Goal: Task Accomplishment & Management: Use online tool/utility

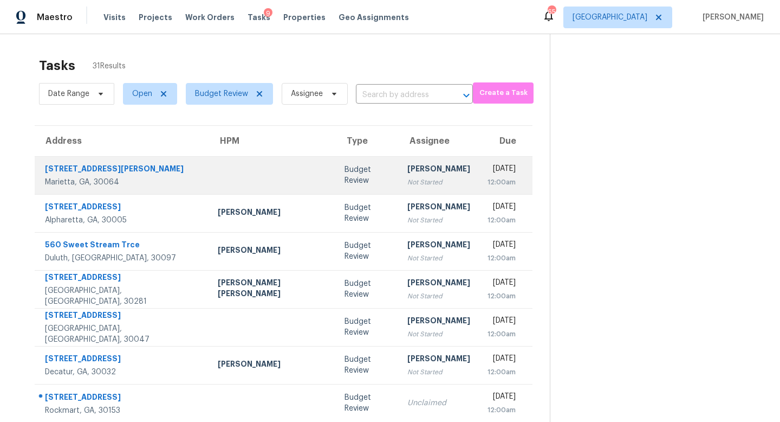
click at [347, 164] on td "Budget Review" at bounding box center [367, 175] width 63 height 38
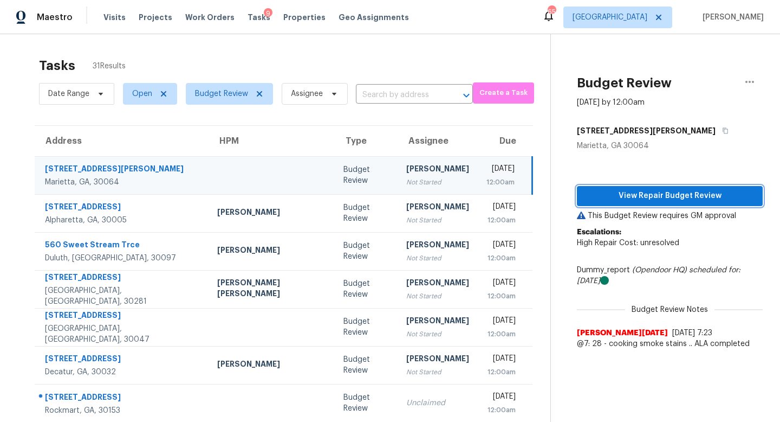
click at [625, 192] on span "View Repair Budget Review" at bounding box center [670, 196] width 169 height 14
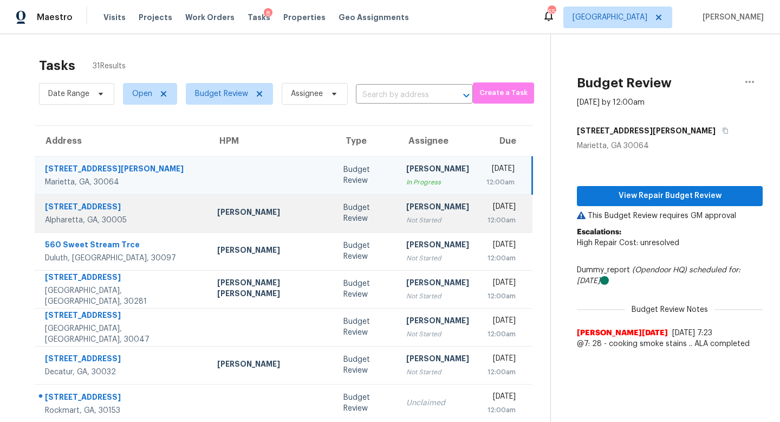
click at [406, 206] on div "[PERSON_NAME]" at bounding box center [437, 208] width 63 height 14
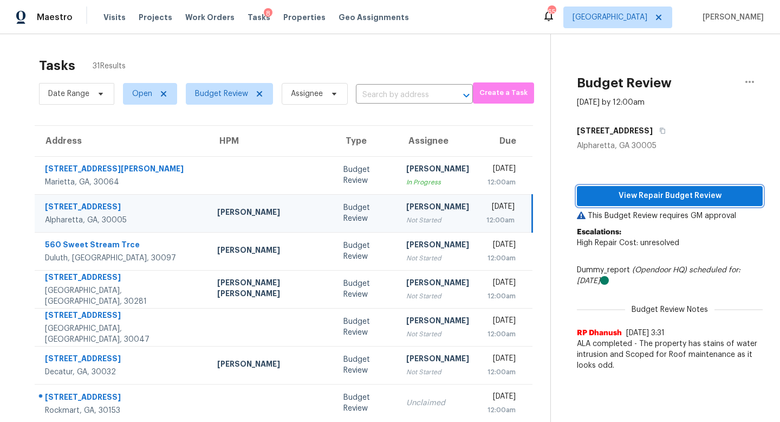
click at [686, 193] on span "View Repair Budget Review" at bounding box center [670, 196] width 169 height 14
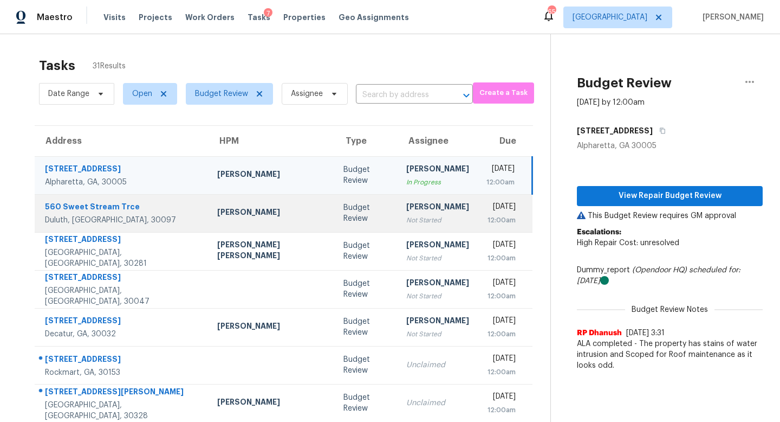
click at [344, 211] on div "Budget Review" at bounding box center [367, 213] width 46 height 22
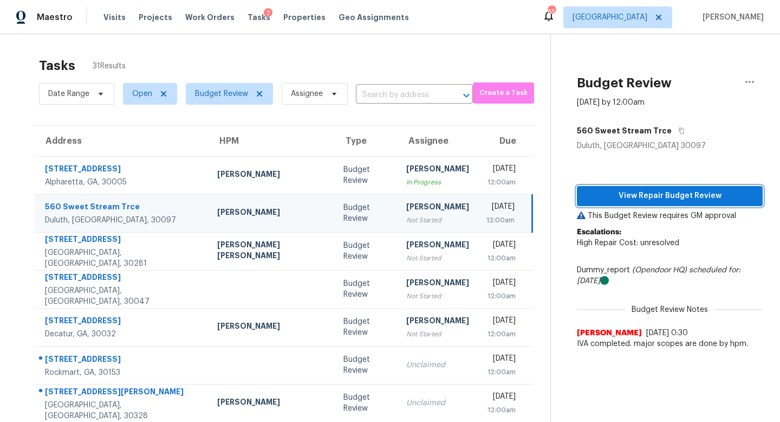
click at [586, 194] on span "View Repair Budget Review" at bounding box center [670, 196] width 169 height 14
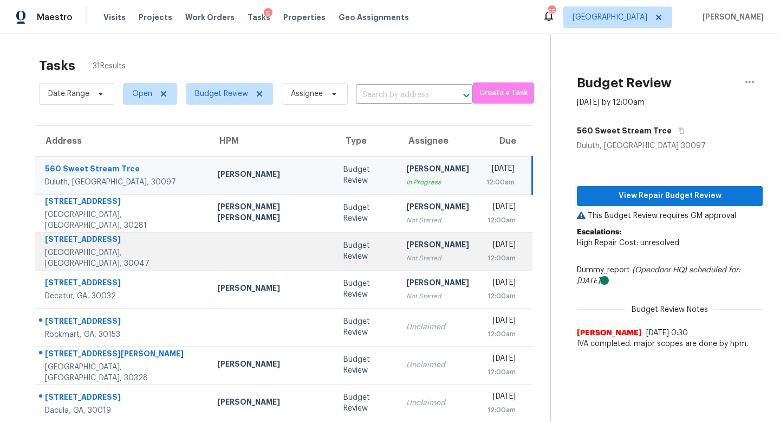
click at [406, 240] on div "[PERSON_NAME]" at bounding box center [437, 246] width 63 height 14
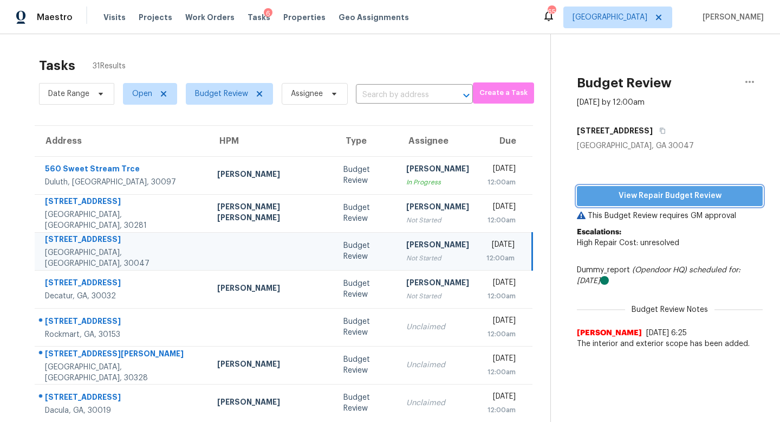
click at [603, 189] on span "View Repair Budget Review" at bounding box center [670, 196] width 169 height 14
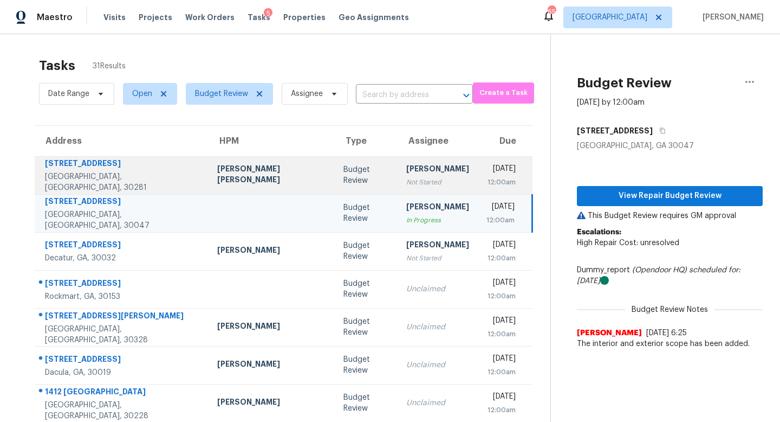
click at [406, 167] on div "[PERSON_NAME]" at bounding box center [437, 170] width 63 height 14
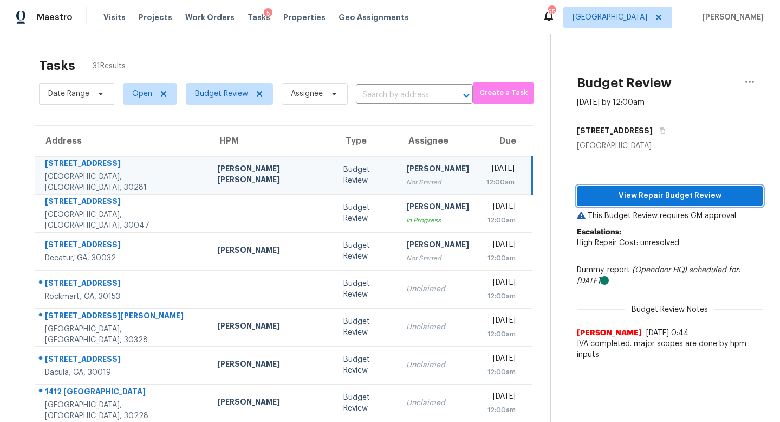
click at [647, 200] on span "View Repair Budget Review" at bounding box center [670, 196] width 169 height 14
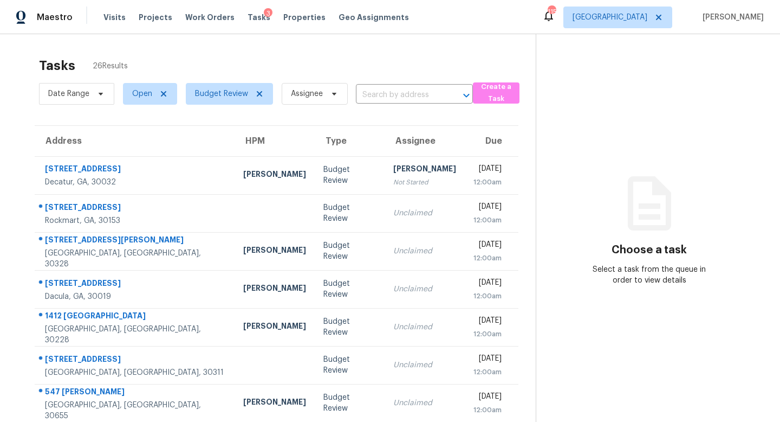
scroll to position [143, 0]
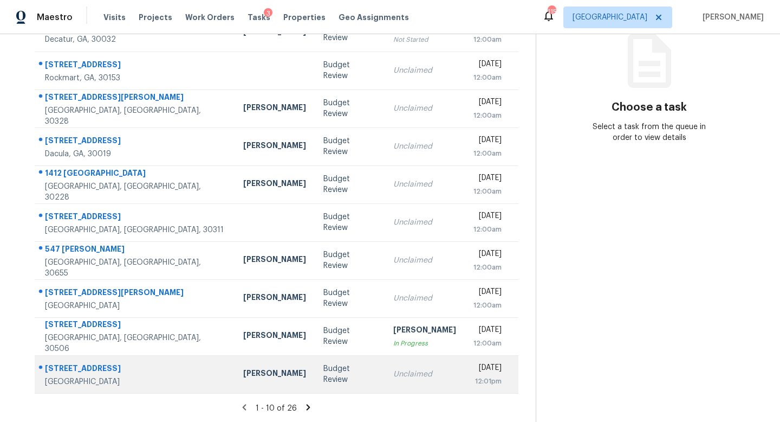
click at [385, 359] on td "Unclaimed" at bounding box center [425, 374] width 80 height 38
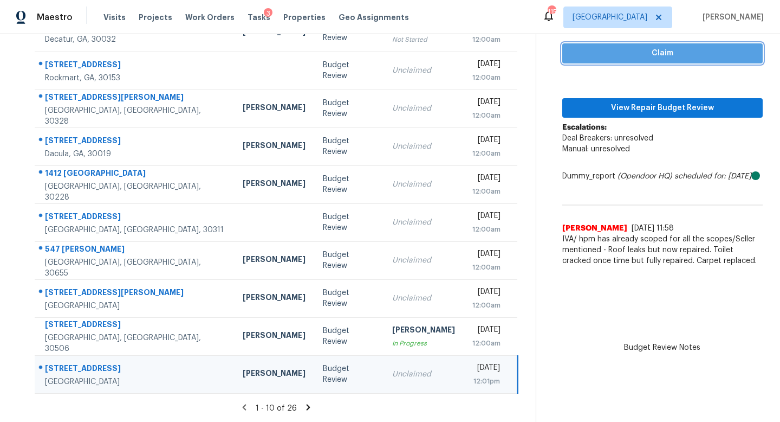
click at [595, 47] on span "Claim" at bounding box center [662, 54] width 183 height 14
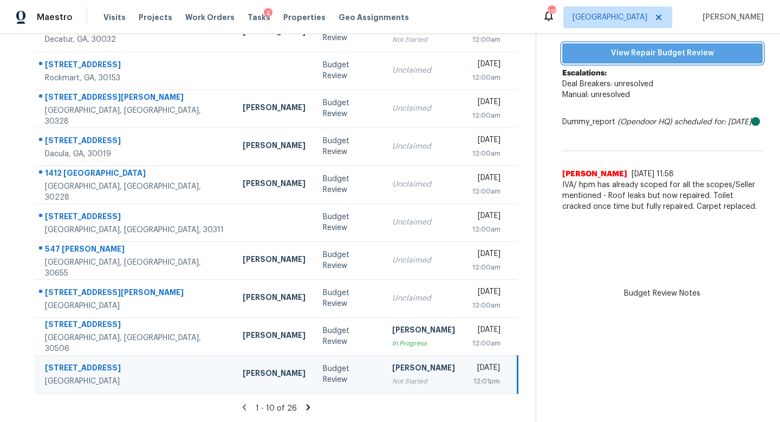
click at [615, 56] on span "View Repair Budget Review" at bounding box center [662, 54] width 183 height 14
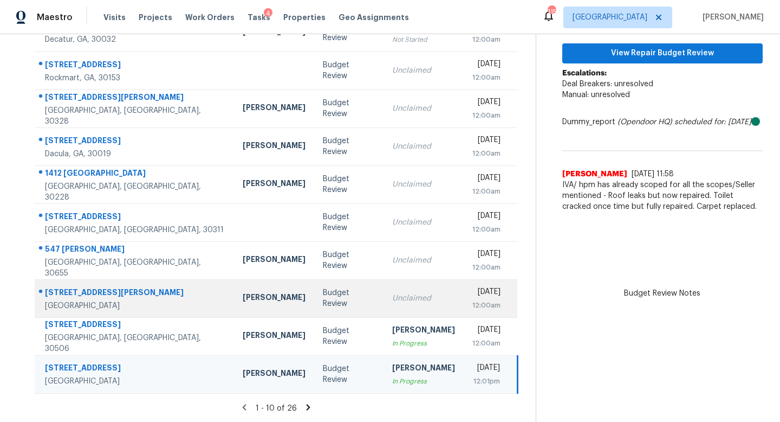
click at [384, 290] on td "Unclaimed" at bounding box center [424, 298] width 80 height 38
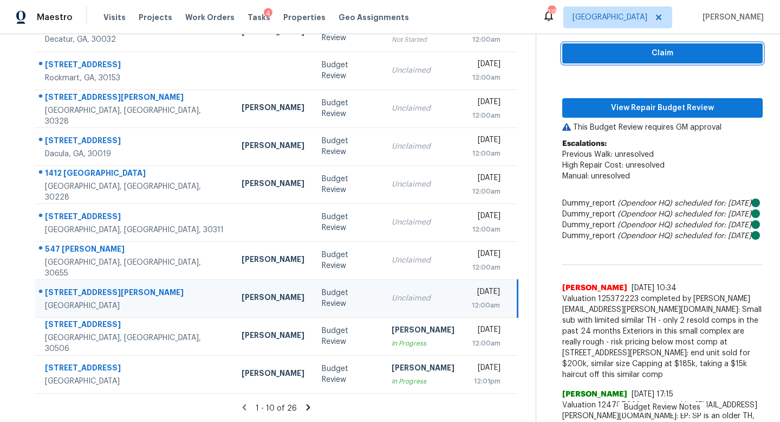
click at [625, 53] on span "Claim" at bounding box center [662, 54] width 183 height 14
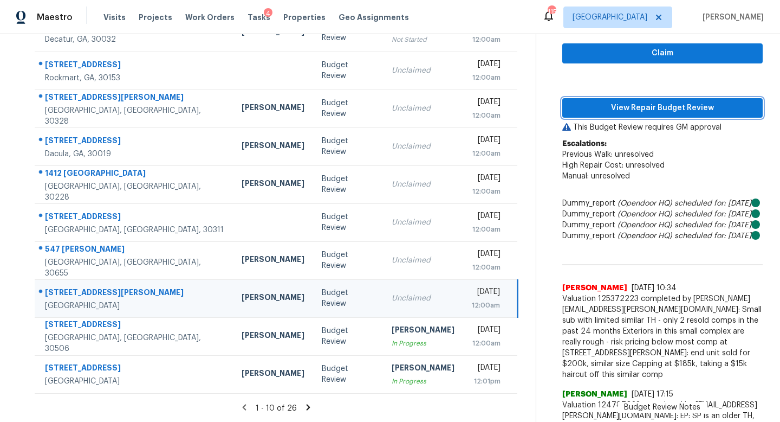
click at [620, 99] on button "View Repair Budget Review" at bounding box center [662, 108] width 201 height 20
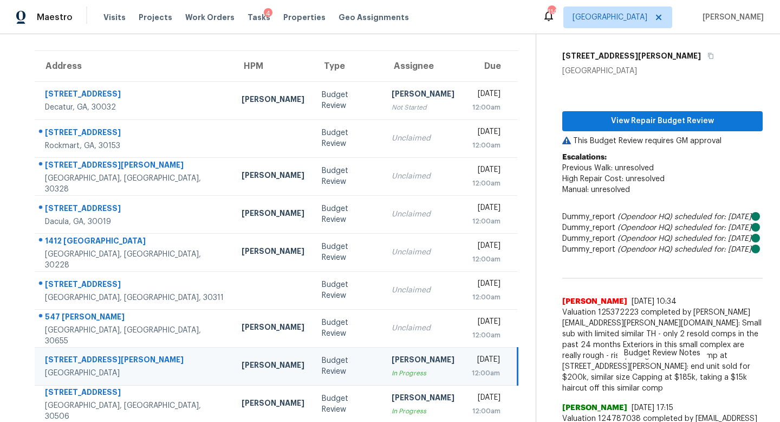
scroll to position [73, 0]
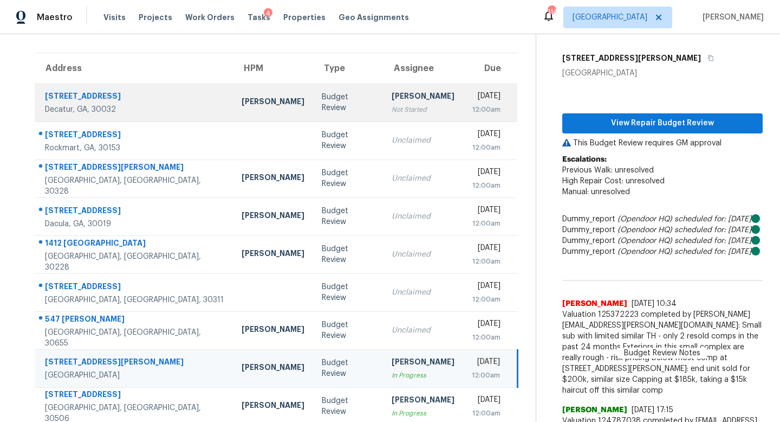
click at [392, 107] on div "Not Started" at bounding box center [423, 109] width 63 height 11
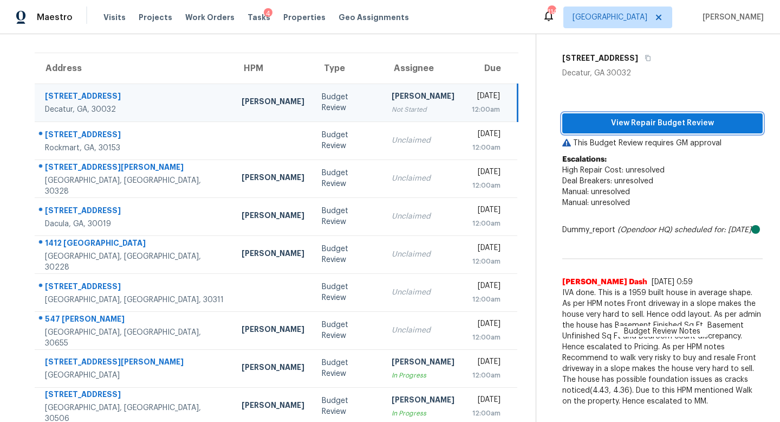
click at [613, 120] on span "View Repair Budget Review" at bounding box center [662, 124] width 183 height 14
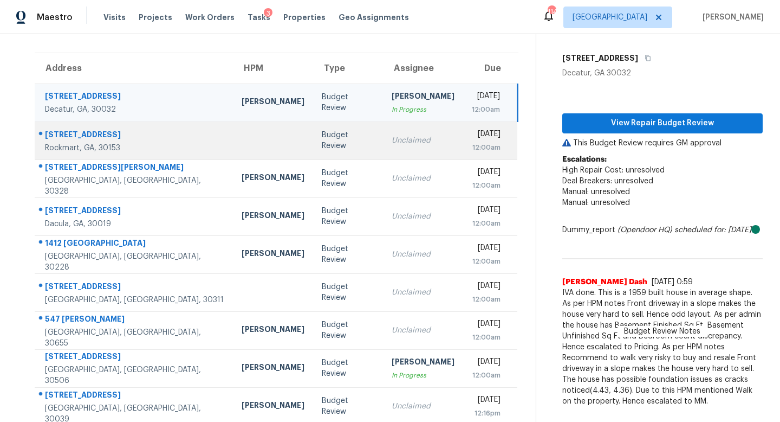
click at [385, 132] on td "Unclaimed" at bounding box center [423, 140] width 80 height 38
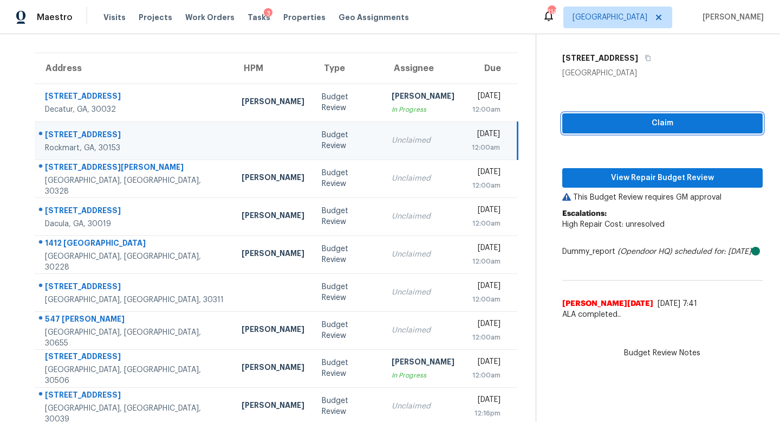
click at [620, 124] on span "Claim" at bounding box center [662, 124] width 183 height 14
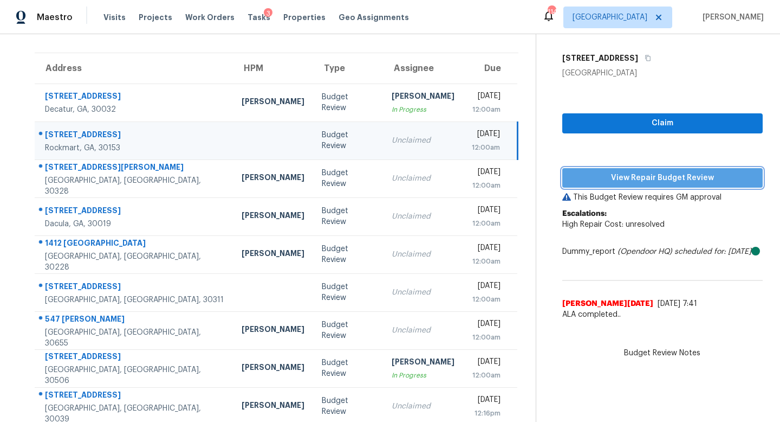
click at [625, 177] on span "View Repair Budget Review" at bounding box center [662, 178] width 183 height 14
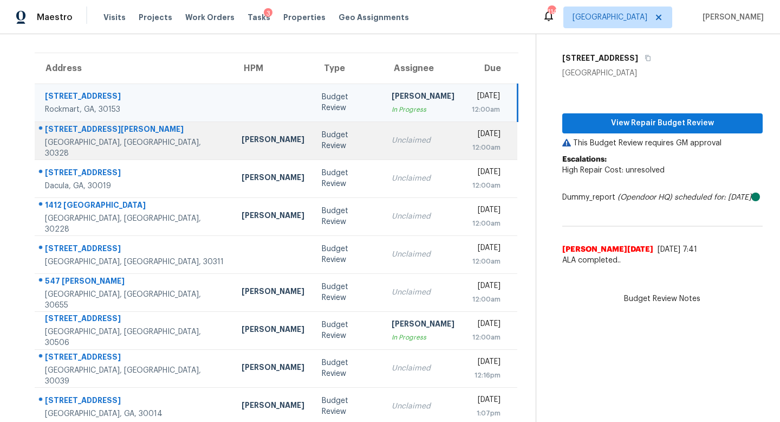
click at [392, 141] on div "Unclaimed" at bounding box center [423, 140] width 63 height 11
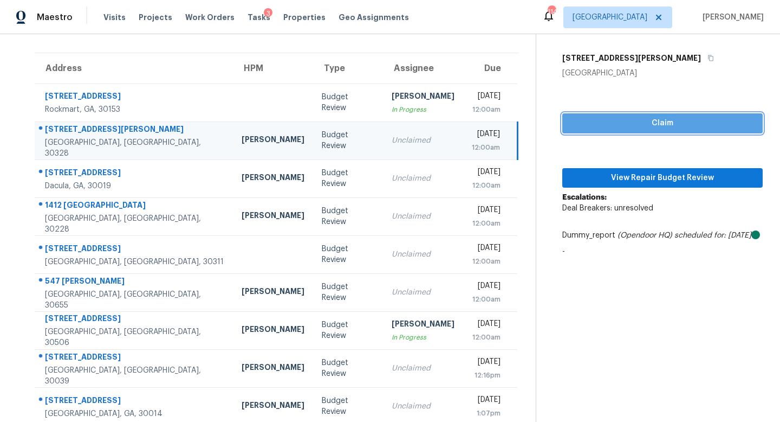
click at [644, 124] on span "Claim" at bounding box center [662, 124] width 183 height 14
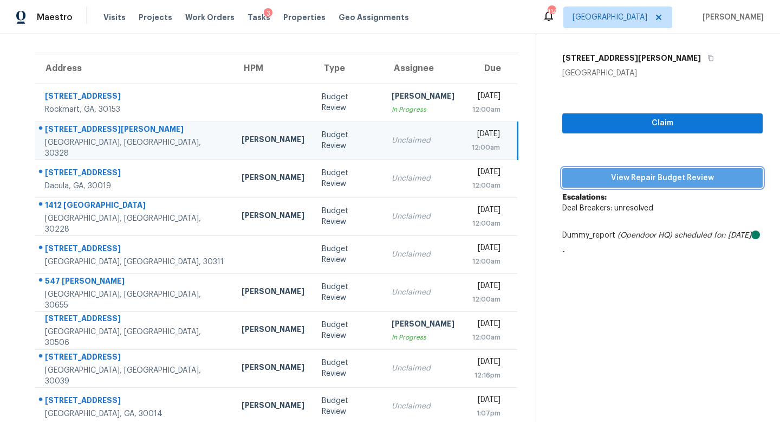
click at [636, 179] on span "View Repair Budget Review" at bounding box center [662, 178] width 183 height 14
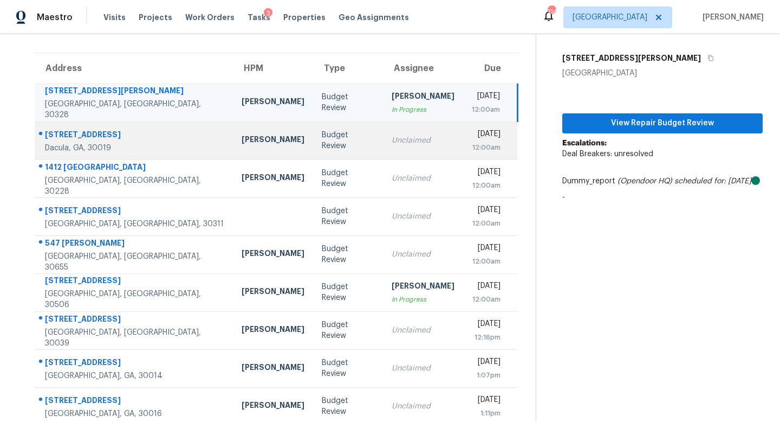
click at [392, 143] on div "Unclaimed" at bounding box center [423, 140] width 63 height 11
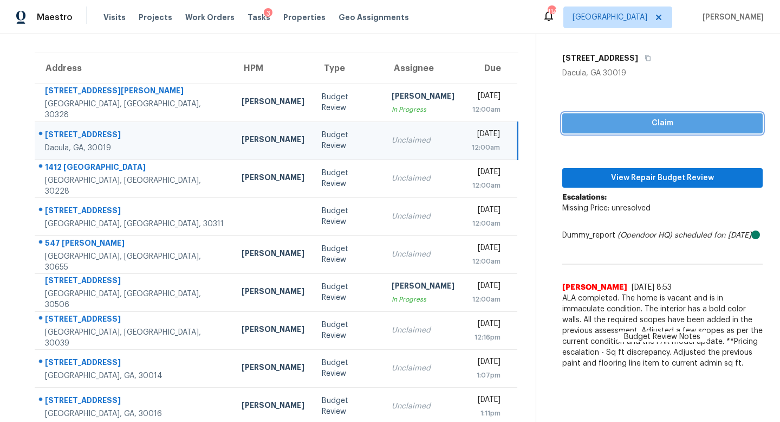
click at [613, 119] on span "Claim" at bounding box center [662, 124] width 183 height 14
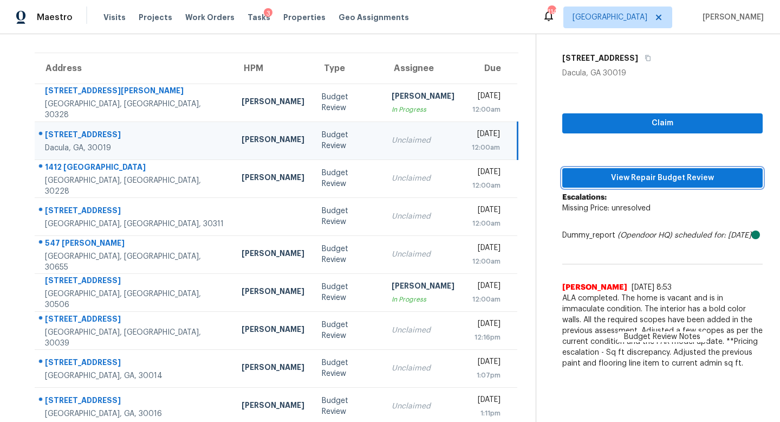
click at [617, 184] on button "View Repair Budget Review" at bounding box center [662, 178] width 201 height 20
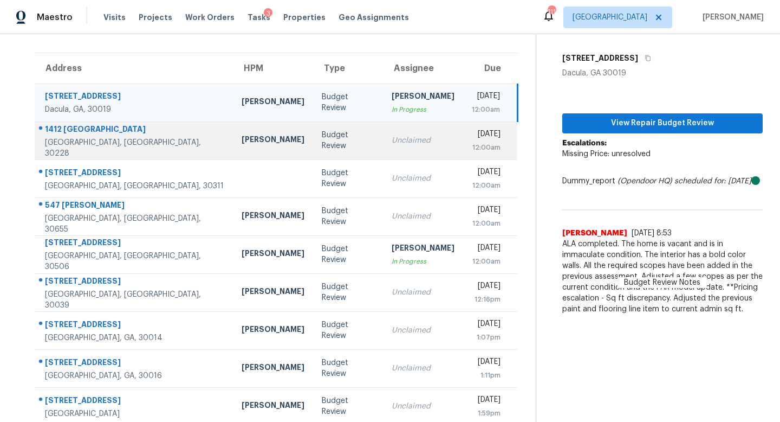
click at [383, 154] on td "Unclaimed" at bounding box center [423, 140] width 80 height 38
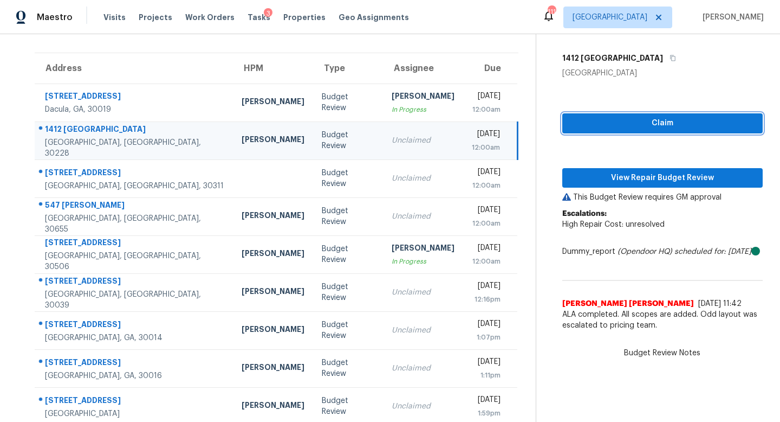
click at [614, 123] on span "Claim" at bounding box center [662, 124] width 183 height 14
click at [614, 162] on div "Claim View Repair Budget Review This Budget Review requires GM approval Escalat…" at bounding box center [662, 207] width 201 height 257
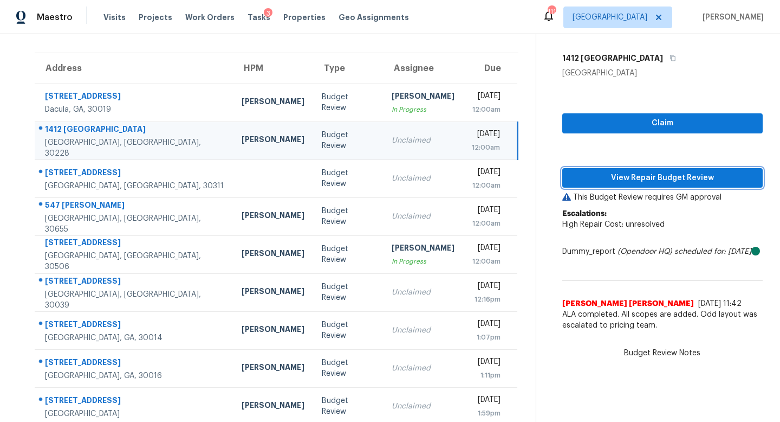
click at [613, 176] on span "View Repair Budget Review" at bounding box center [662, 178] width 183 height 14
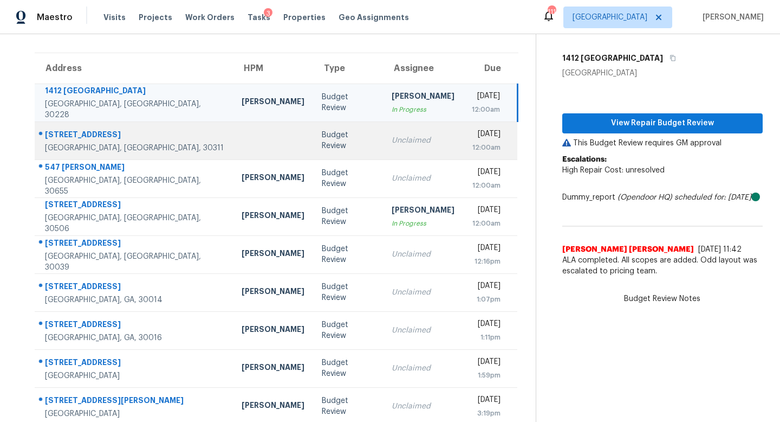
click at [392, 140] on div "Unclaimed" at bounding box center [423, 140] width 63 height 11
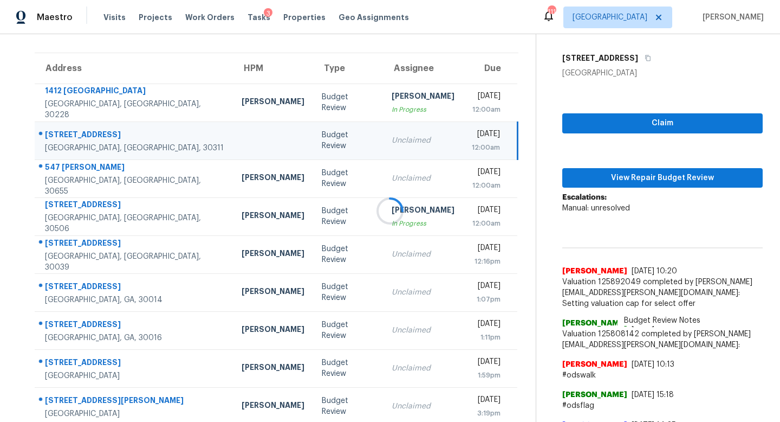
click at [636, 118] on div at bounding box center [390, 211] width 780 height 422
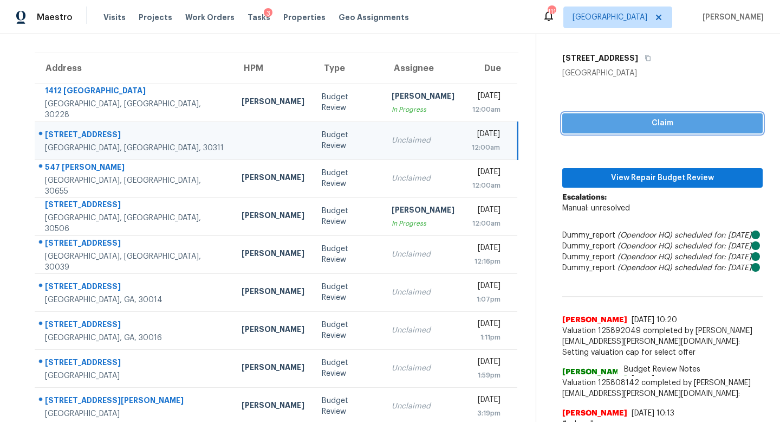
click at [636, 118] on span "Claim" at bounding box center [662, 124] width 183 height 14
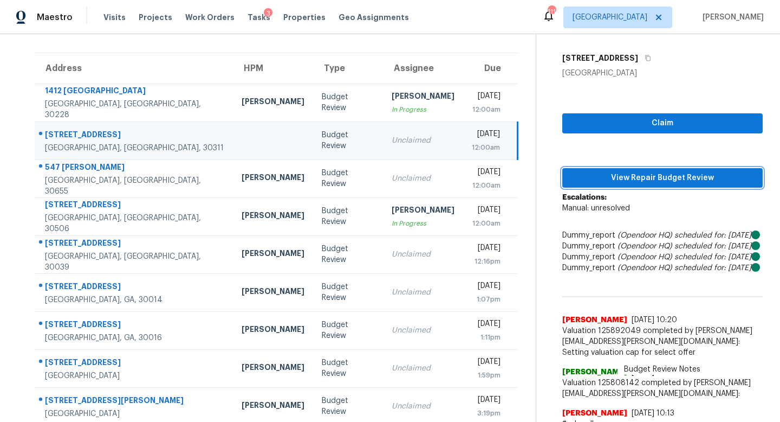
click at [636, 176] on span "View Repair Budget Review" at bounding box center [662, 178] width 183 height 14
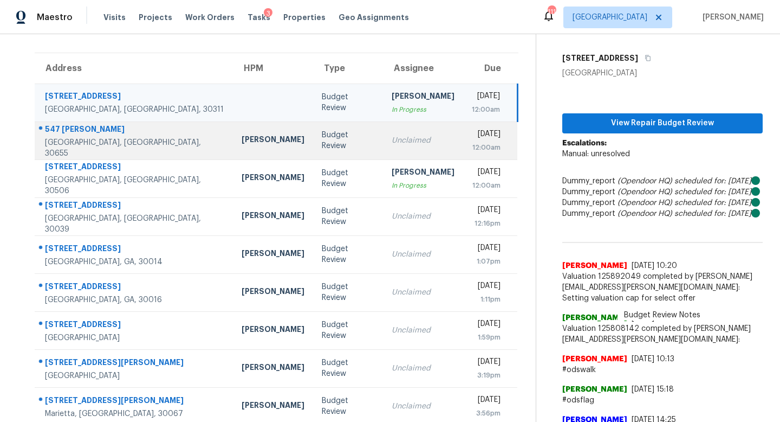
click at [392, 137] on div "Unclaimed" at bounding box center [423, 140] width 63 height 11
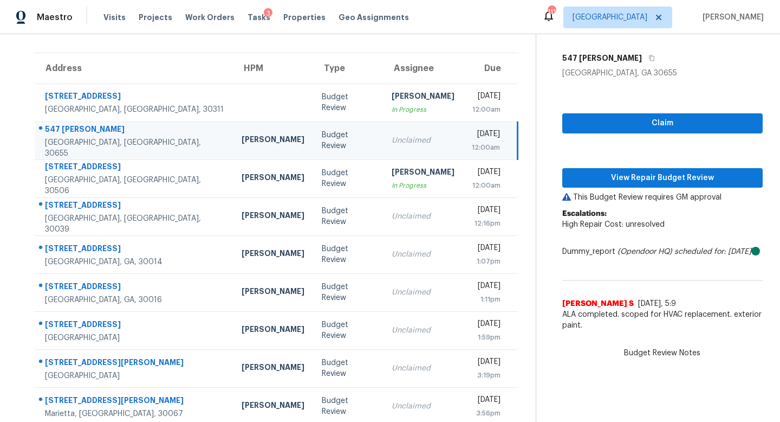
click at [612, 112] on div "Claim View Repair Budget Review This Budget Review requires GM approval Escalat…" at bounding box center [662, 207] width 201 height 257
click at [613, 128] on span "Claim" at bounding box center [662, 124] width 183 height 14
click at [627, 169] on button "View Repair Budget Review" at bounding box center [662, 178] width 201 height 20
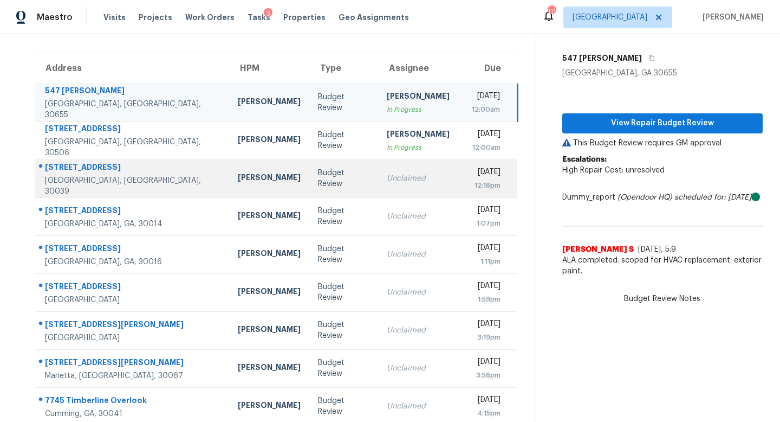
click at [458, 177] on td "Wed, Sep 10th 2025 12:16pm" at bounding box center [487, 178] width 59 height 38
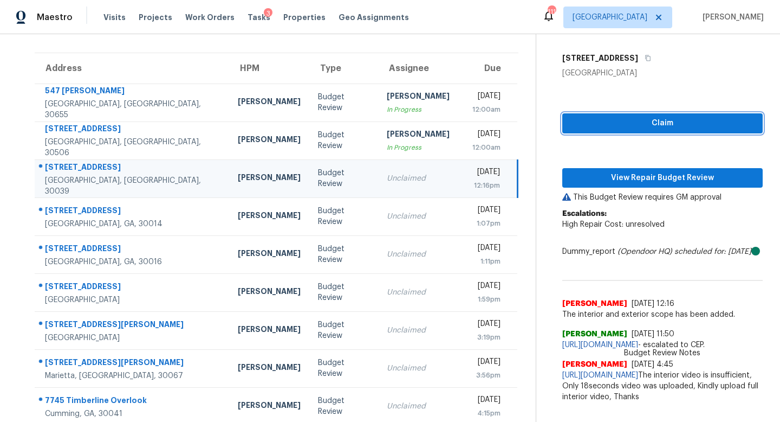
click at [589, 121] on span "Claim" at bounding box center [662, 124] width 183 height 14
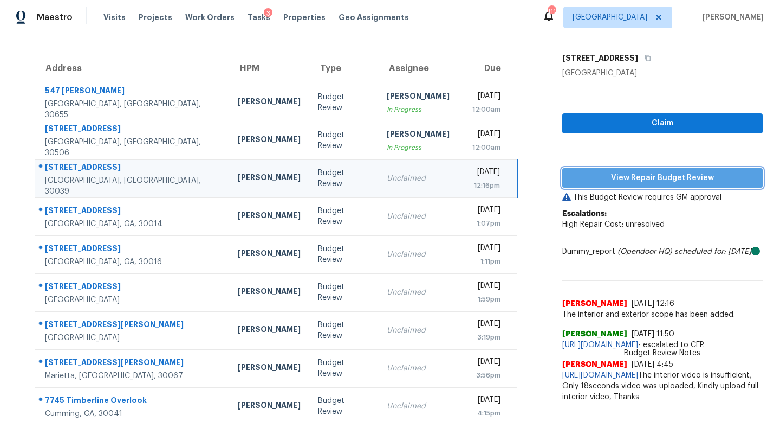
click at [642, 177] on span "View Repair Budget Review" at bounding box center [662, 178] width 183 height 14
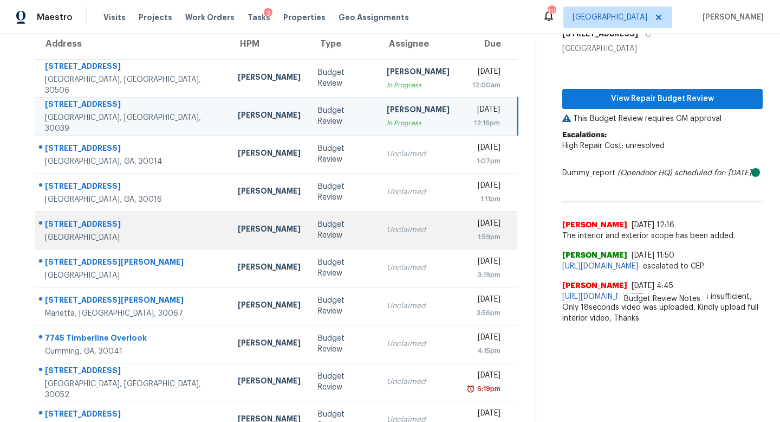
scroll to position [95, 0]
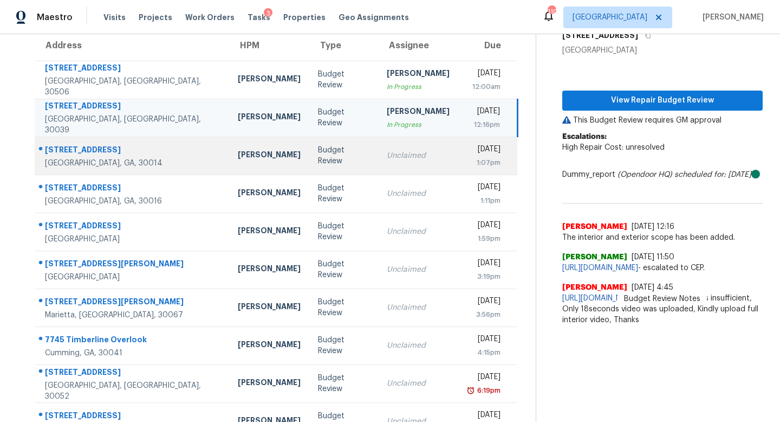
click at [378, 140] on td "Unclaimed" at bounding box center [418, 156] width 80 height 38
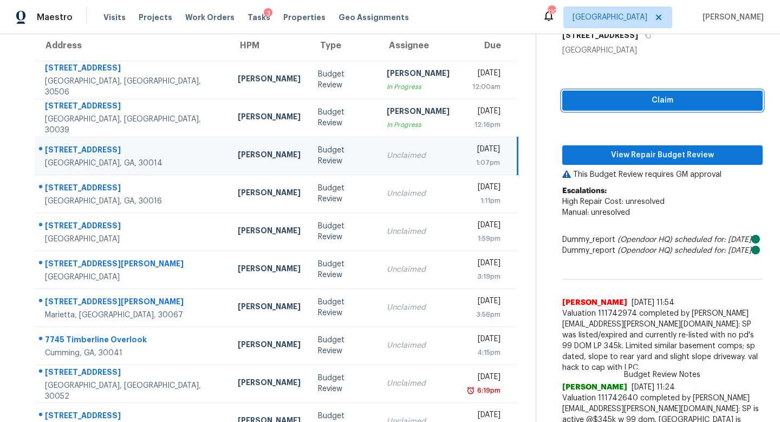
click at [633, 96] on span "Claim" at bounding box center [662, 101] width 183 height 14
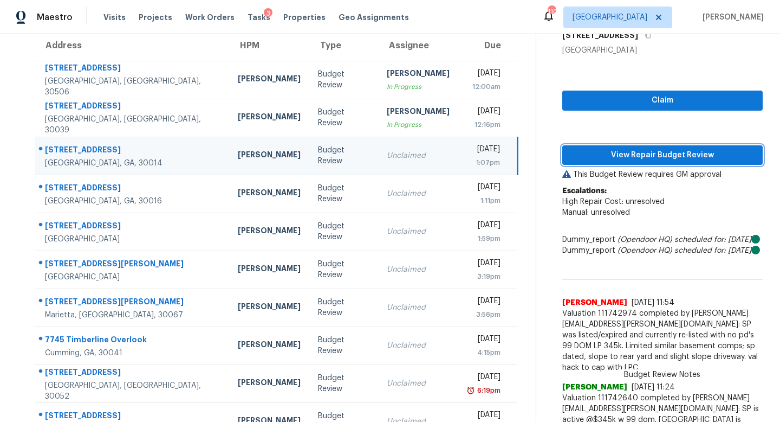
click at [633, 151] on span "View Repair Budget Review" at bounding box center [662, 155] width 183 height 14
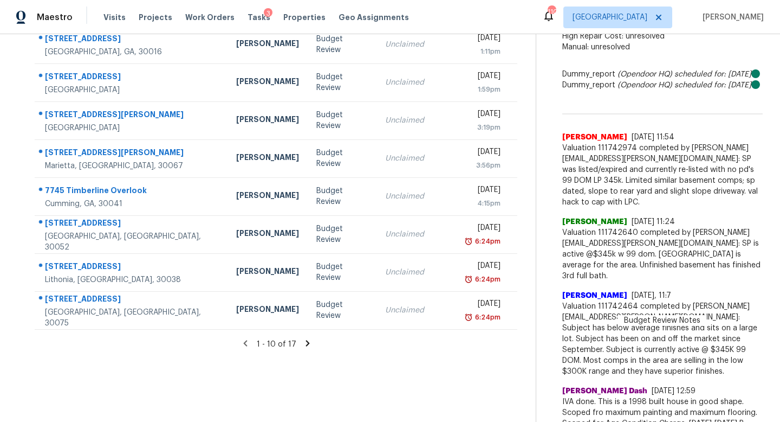
scroll to position [198, 0]
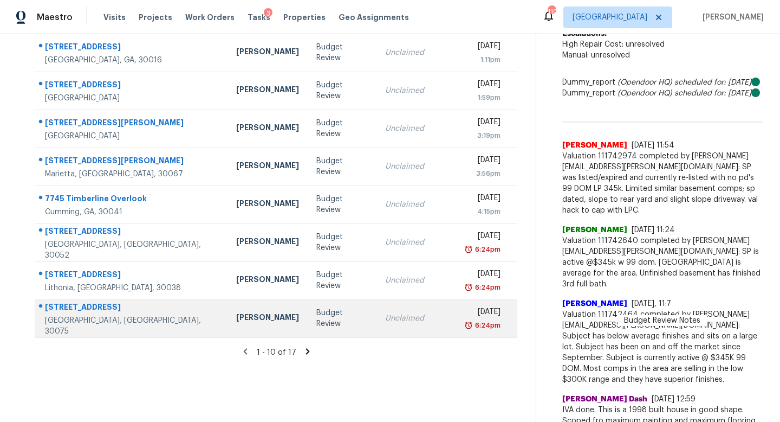
click at [385, 314] on div "Unclaimed" at bounding box center [416, 318] width 63 height 11
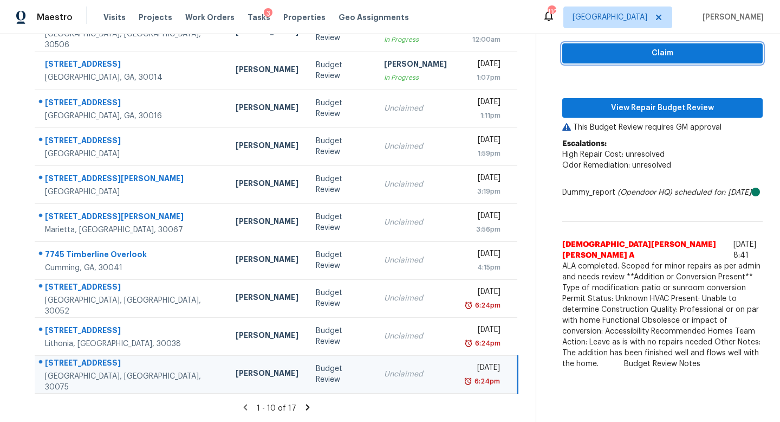
click at [634, 51] on span "Claim" at bounding box center [662, 54] width 183 height 14
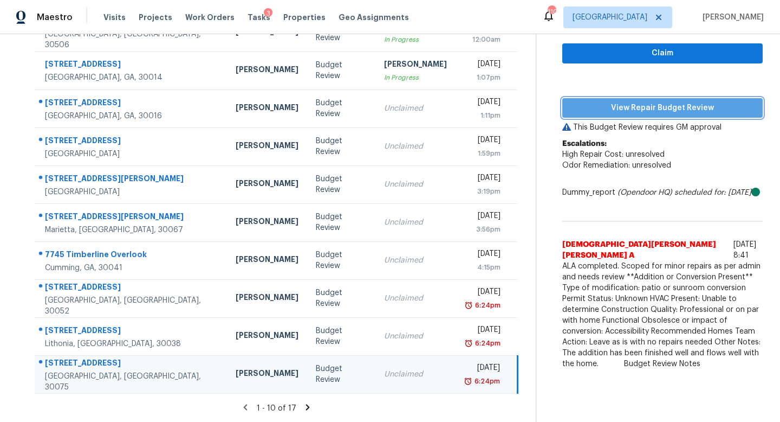
click at [634, 101] on span "View Repair Budget Review" at bounding box center [662, 108] width 183 height 14
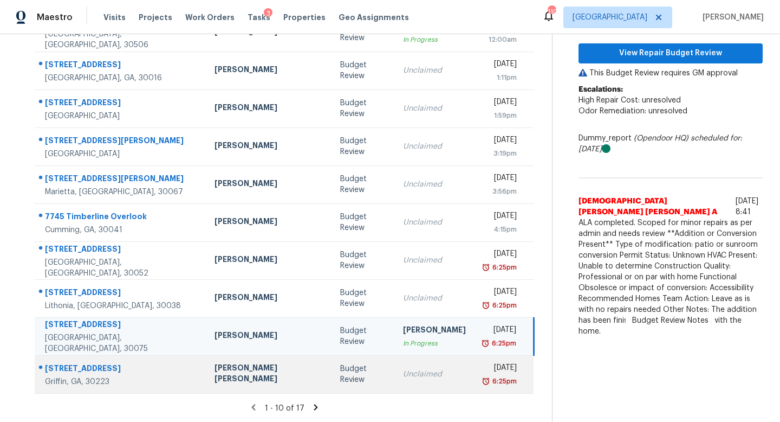
click at [395, 383] on td "Unclaimed" at bounding box center [435, 374] width 80 height 38
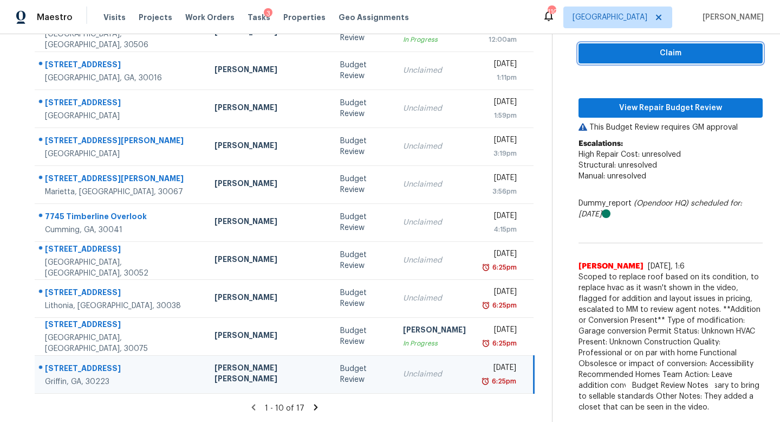
click at [655, 57] on span "Claim" at bounding box center [670, 54] width 167 height 14
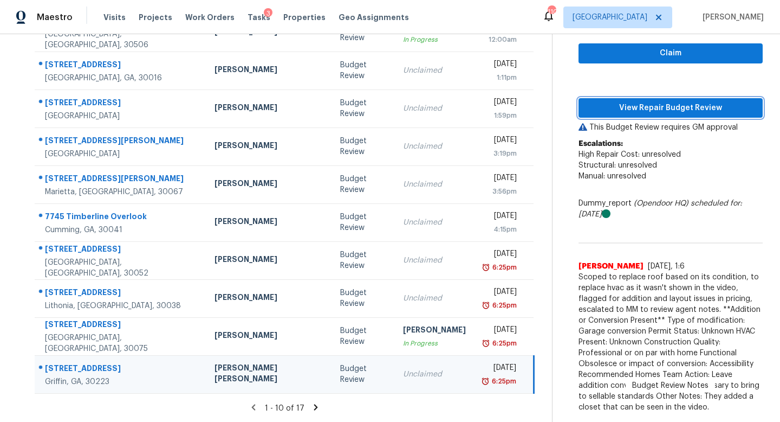
click at [644, 104] on span "View Repair Budget Review" at bounding box center [670, 108] width 167 height 14
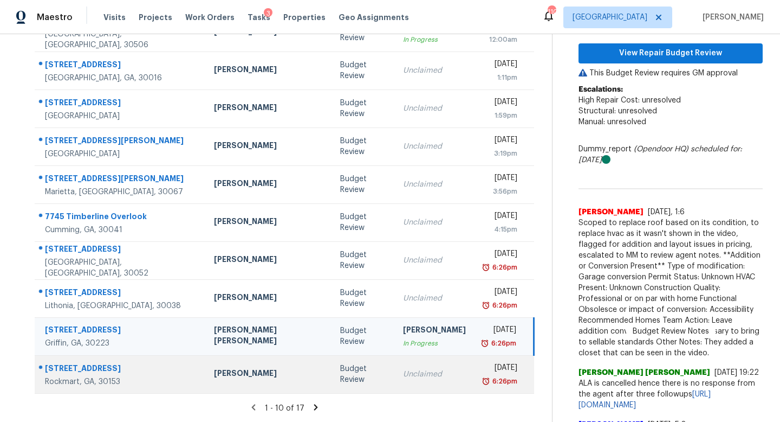
click at [403, 378] on div "Unclaimed" at bounding box center [434, 373] width 63 height 11
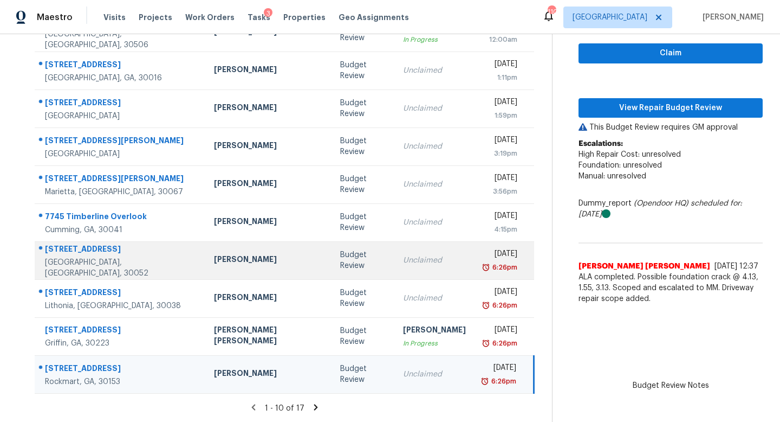
click at [395, 250] on td "Unclaimed" at bounding box center [435, 260] width 80 height 38
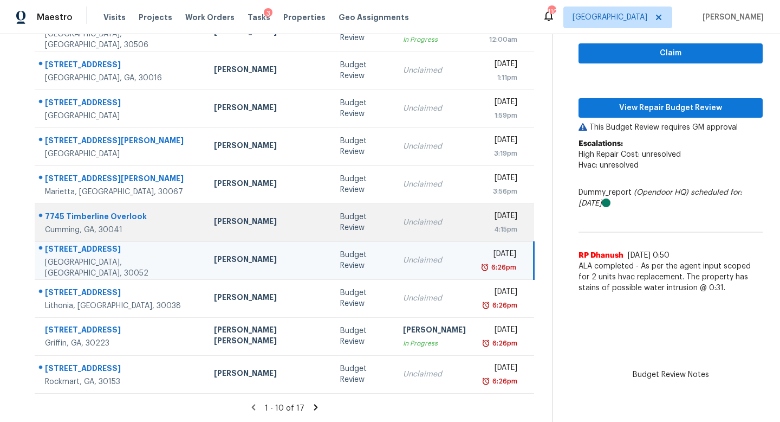
click at [403, 223] on div "Unclaimed" at bounding box center [434, 222] width 63 height 11
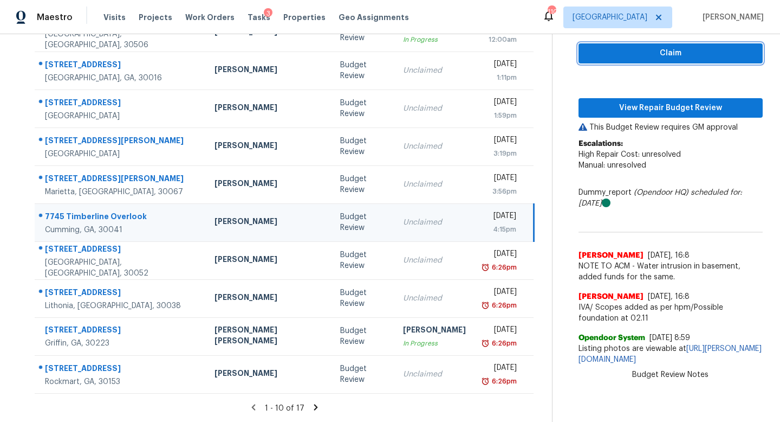
click at [628, 50] on span "Claim" at bounding box center [670, 54] width 167 height 14
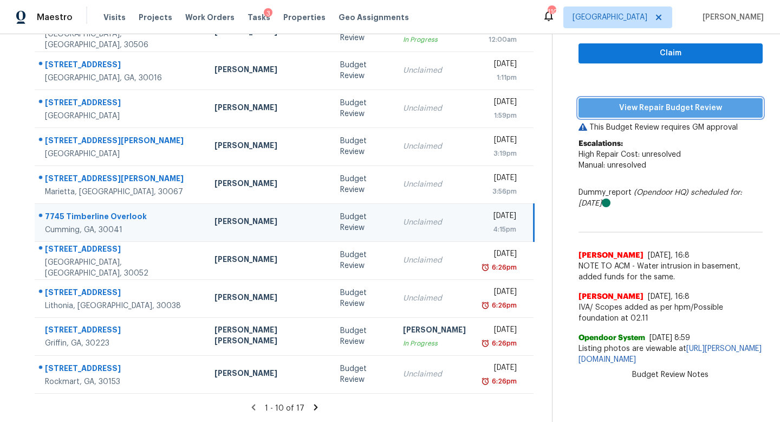
click at [616, 115] on button "View Repair Budget Review" at bounding box center [671, 108] width 184 height 20
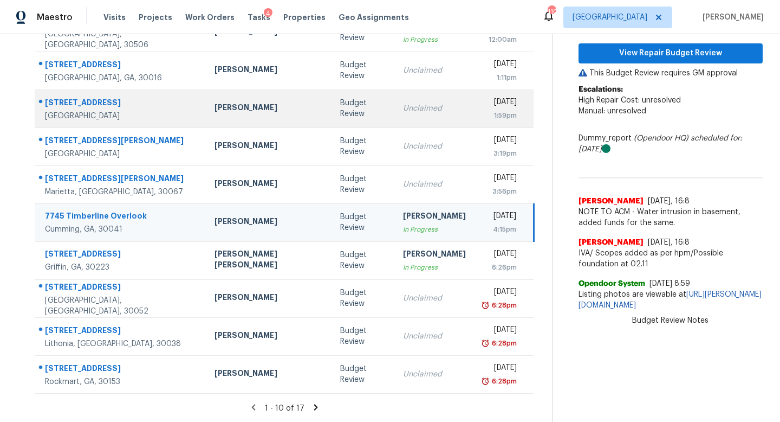
click at [395, 120] on td "Unclaimed" at bounding box center [435, 108] width 80 height 38
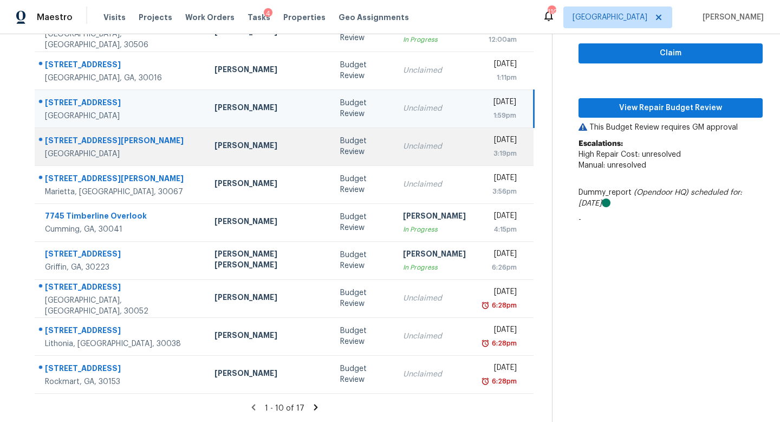
click at [403, 148] on div "Unclaimed" at bounding box center [434, 146] width 63 height 11
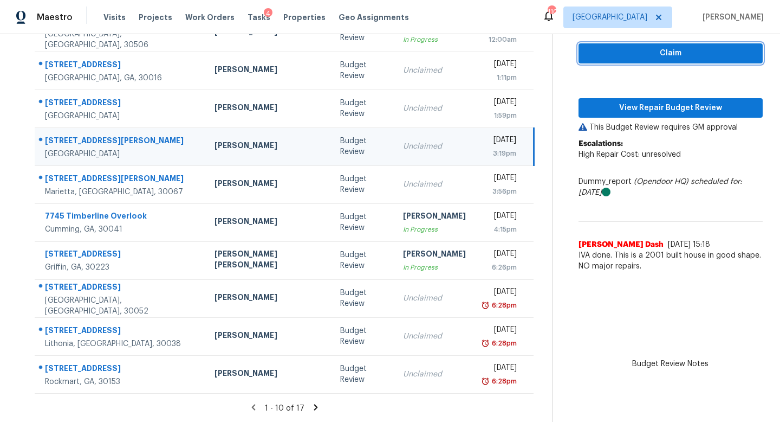
click at [630, 49] on span "Claim" at bounding box center [670, 54] width 167 height 14
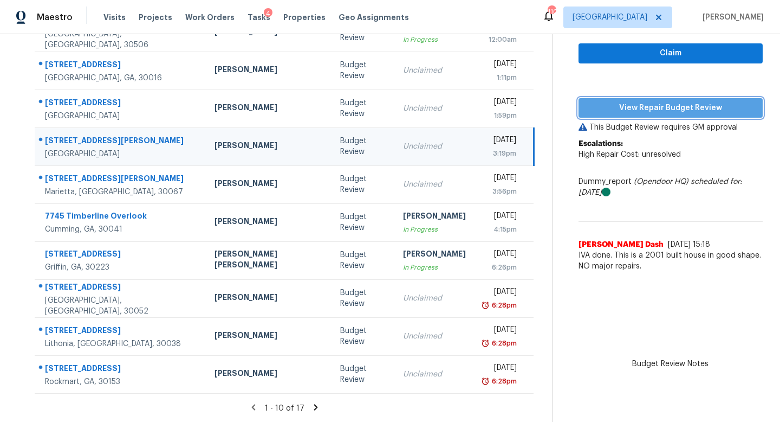
click at [630, 105] on span "View Repair Budget Review" at bounding box center [670, 108] width 167 height 14
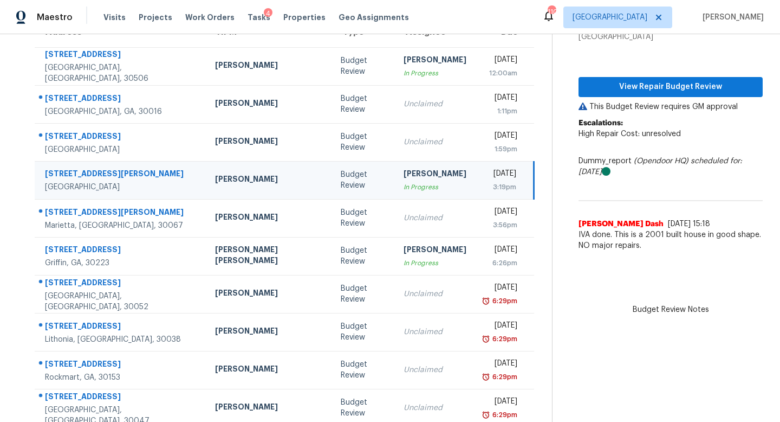
scroll to position [99, 0]
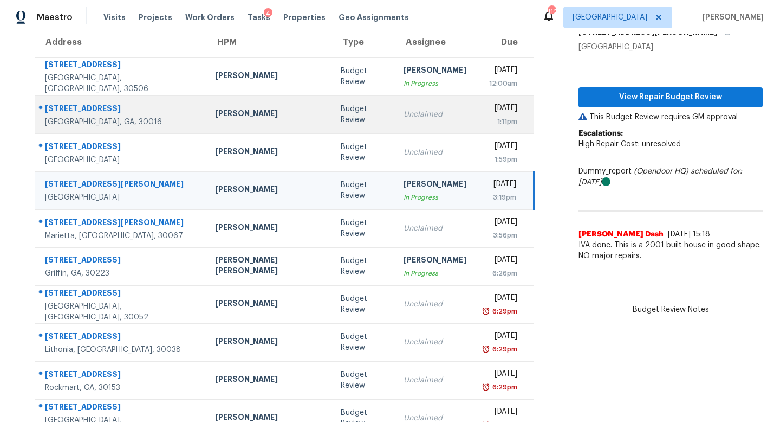
click at [395, 112] on td "Unclaimed" at bounding box center [435, 114] width 80 height 38
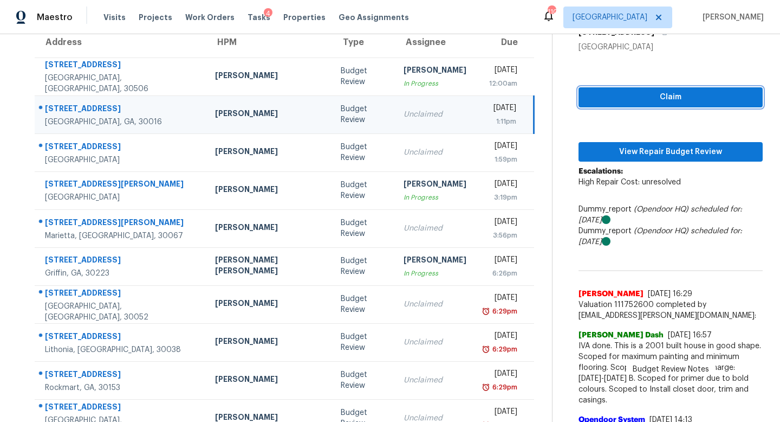
click at [590, 105] on button "Claim" at bounding box center [671, 97] width 184 height 20
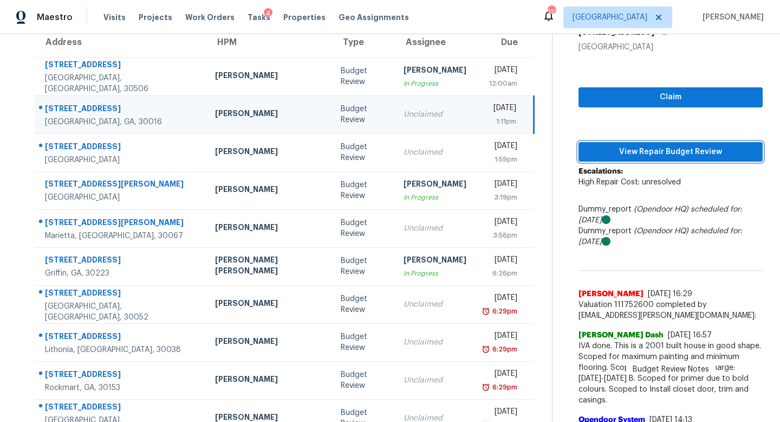
click at [597, 155] on span "View Repair Budget Review" at bounding box center [670, 152] width 167 height 14
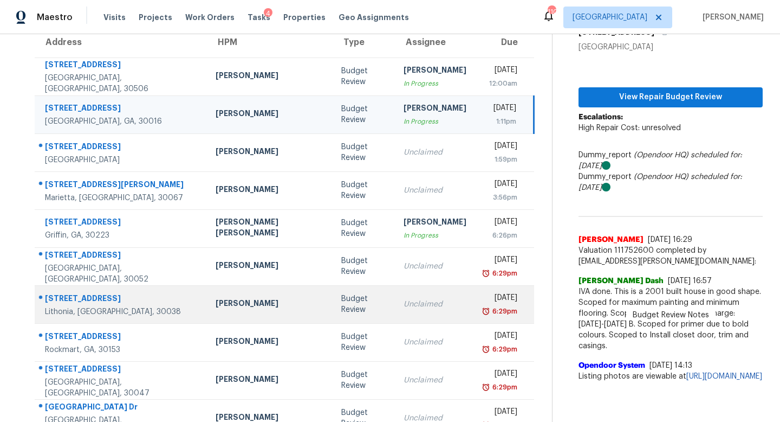
scroll to position [143, 0]
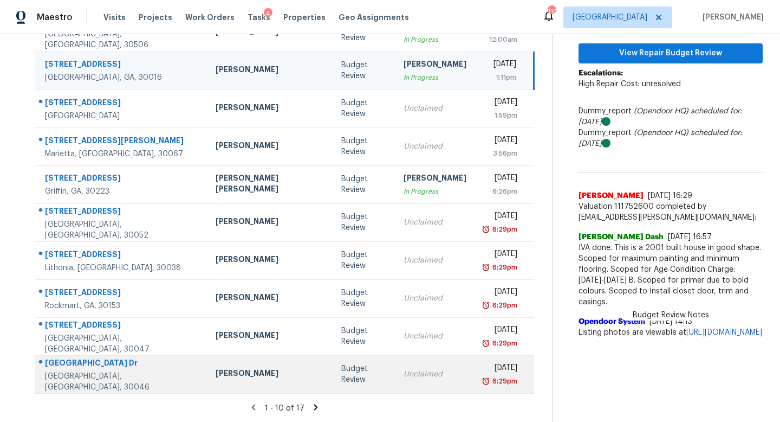
click at [395, 384] on td "Unclaimed" at bounding box center [435, 374] width 80 height 38
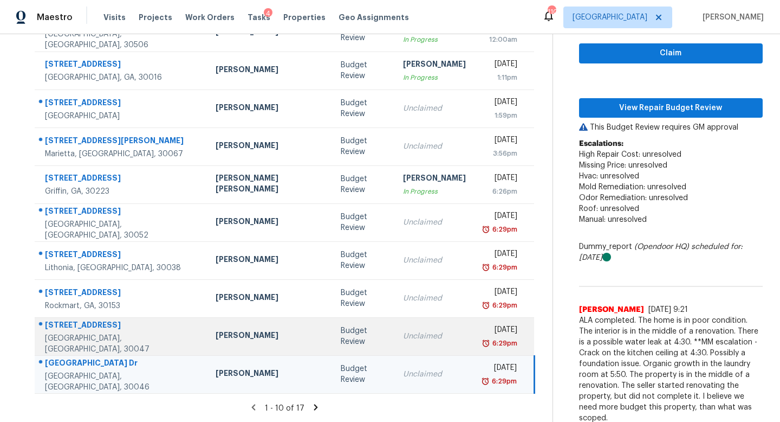
click at [395, 343] on td "Unclaimed" at bounding box center [435, 336] width 80 height 38
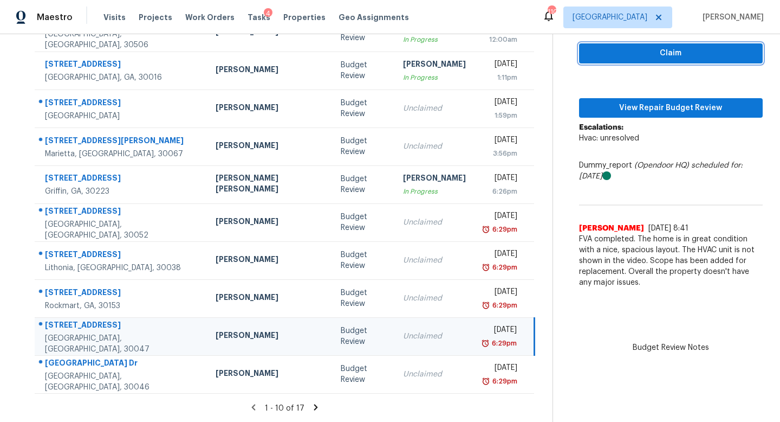
click at [602, 57] on span "Claim" at bounding box center [671, 54] width 166 height 14
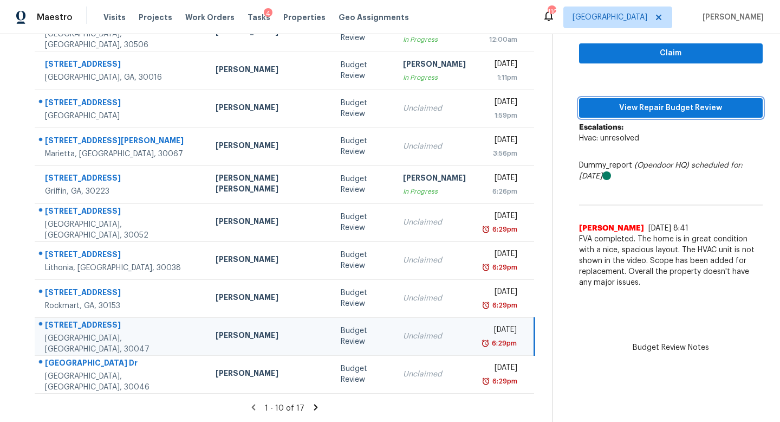
click at [622, 98] on button "View Repair Budget Review" at bounding box center [671, 108] width 184 height 20
